Goal: Task Accomplishment & Management: Use online tool/utility

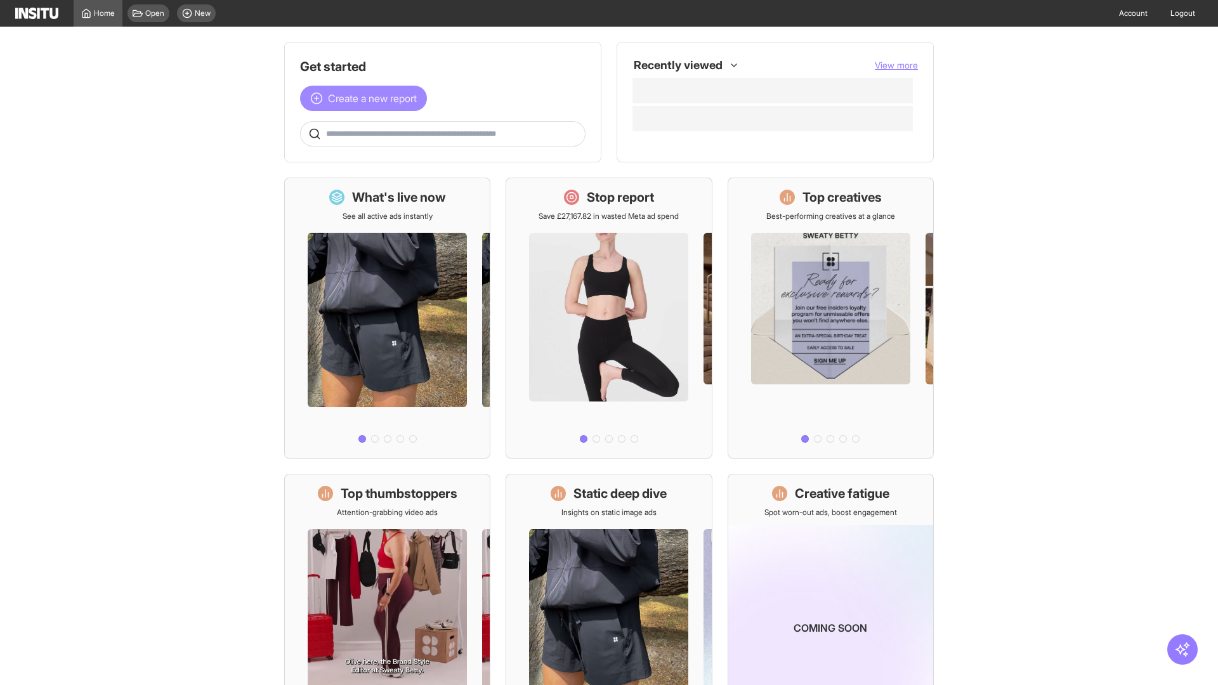
click at [367, 98] on span "Create a new report" at bounding box center [372, 98] width 89 height 15
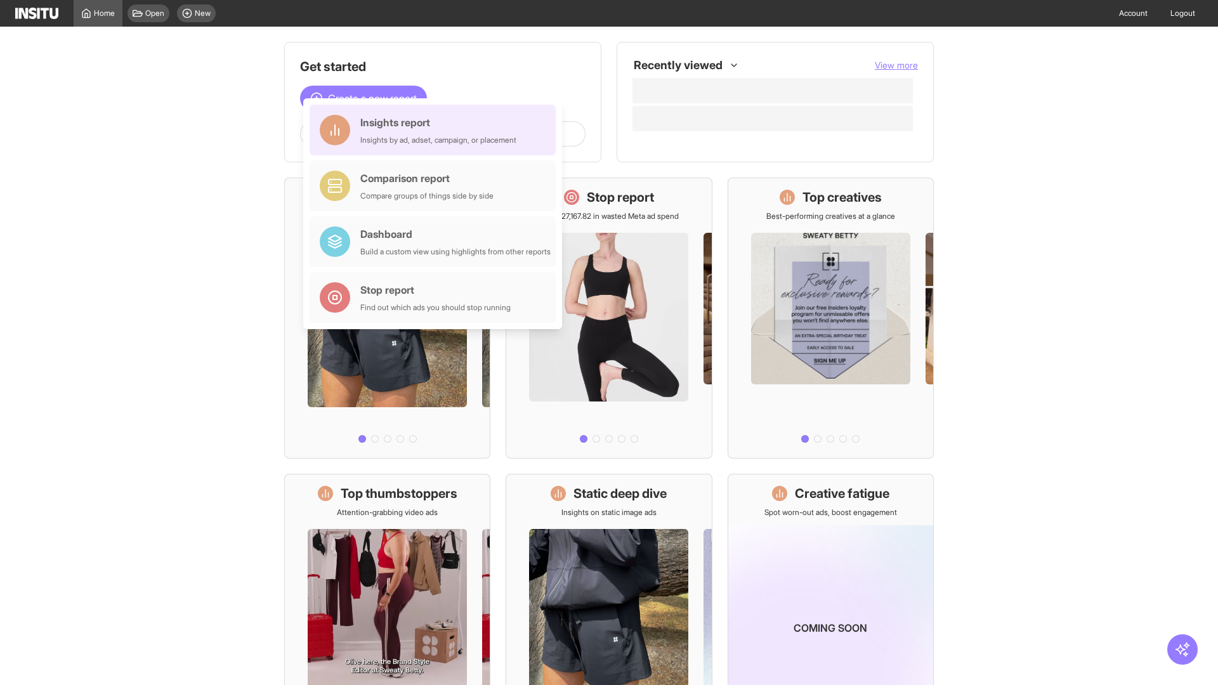
click at [436, 130] on div "Insights report Insights by ad, adset, campaign, or placement" at bounding box center [438, 130] width 156 height 30
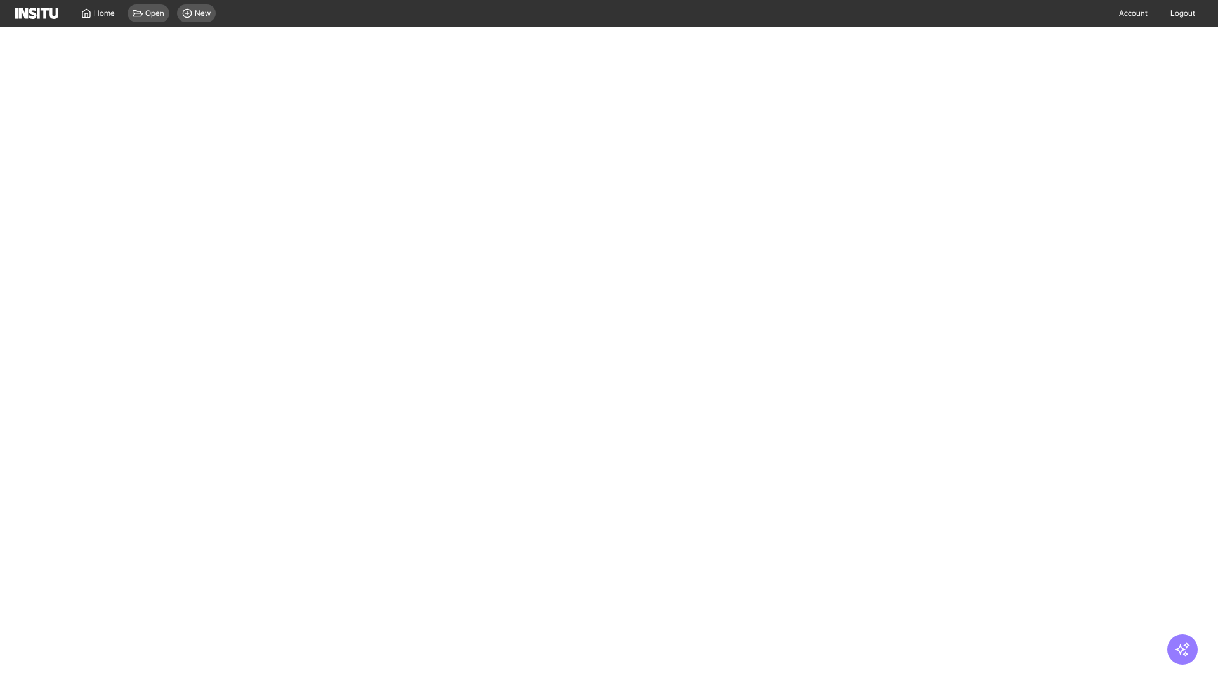
select select "**"
